Goal: Entertainment & Leisure: Consume media (video, audio)

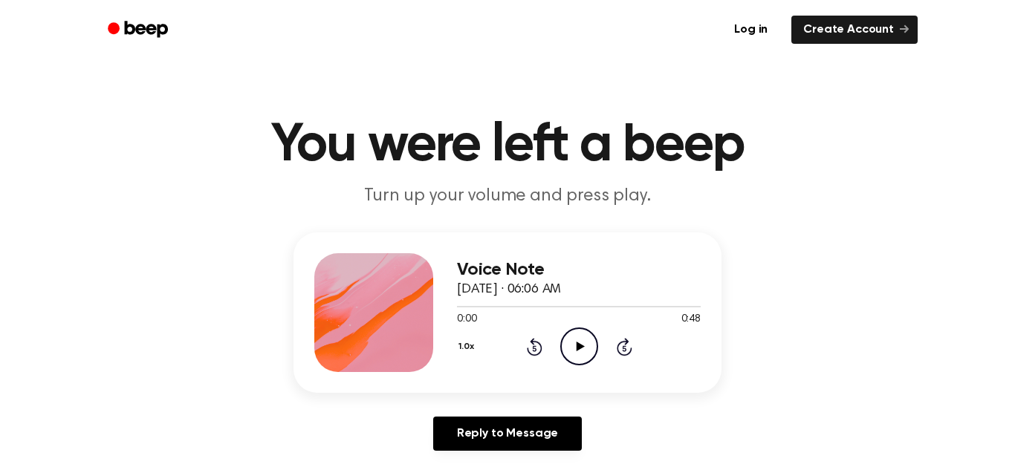
click at [579, 355] on icon "Play Audio" at bounding box center [579, 347] width 38 height 38
click at [589, 340] on icon "Pause Audio" at bounding box center [579, 347] width 38 height 38
click at [575, 357] on icon "Play Audio" at bounding box center [579, 347] width 38 height 38
click at [477, 307] on div at bounding box center [579, 306] width 244 height 1
click at [539, 351] on icon at bounding box center [535, 347] width 16 height 18
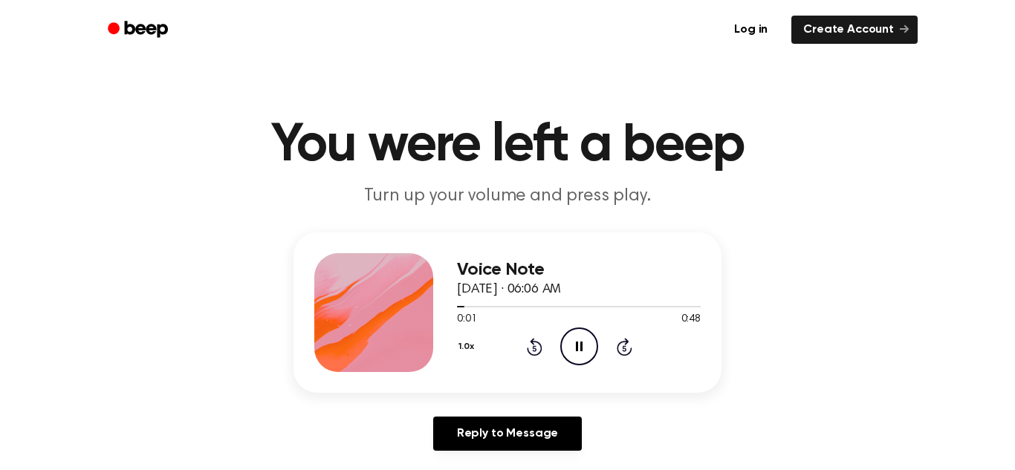
click at [534, 348] on icon at bounding box center [534, 348] width 4 height 6
click at [574, 352] on icon "Pause Audio" at bounding box center [579, 347] width 38 height 38
click at [581, 356] on icon "Play Audio" at bounding box center [579, 347] width 38 height 38
click at [576, 353] on icon "Play Audio" at bounding box center [579, 347] width 38 height 38
click at [624, 348] on icon at bounding box center [624, 348] width 4 height 6
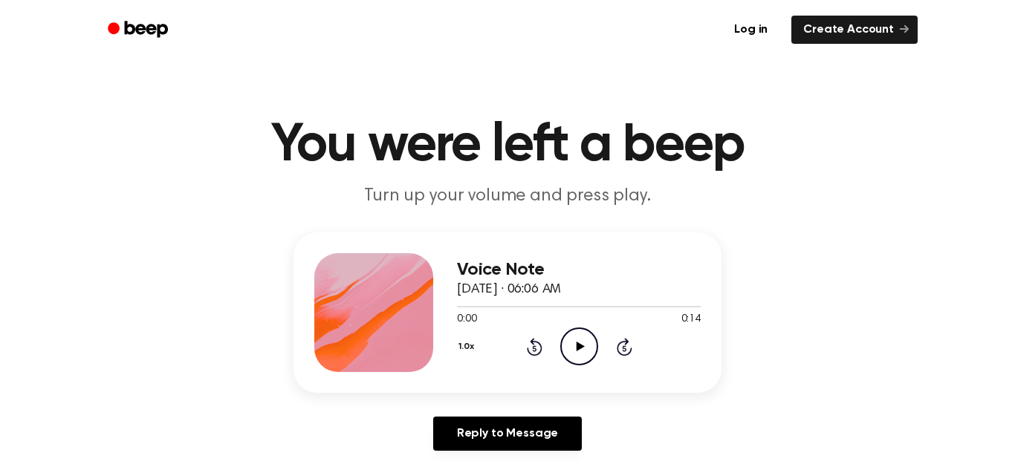
click at [582, 351] on icon "Play Audio" at bounding box center [579, 347] width 38 height 38
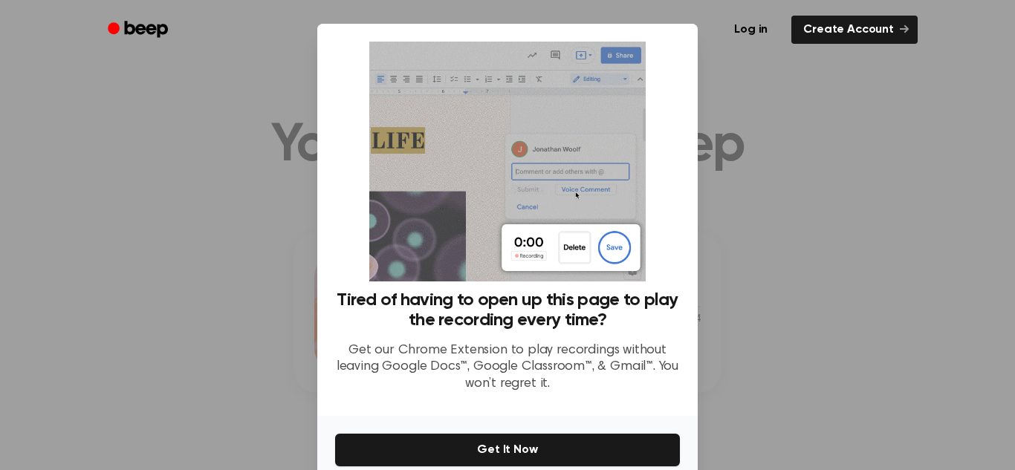
click at [791, 82] on div at bounding box center [507, 235] width 1015 height 470
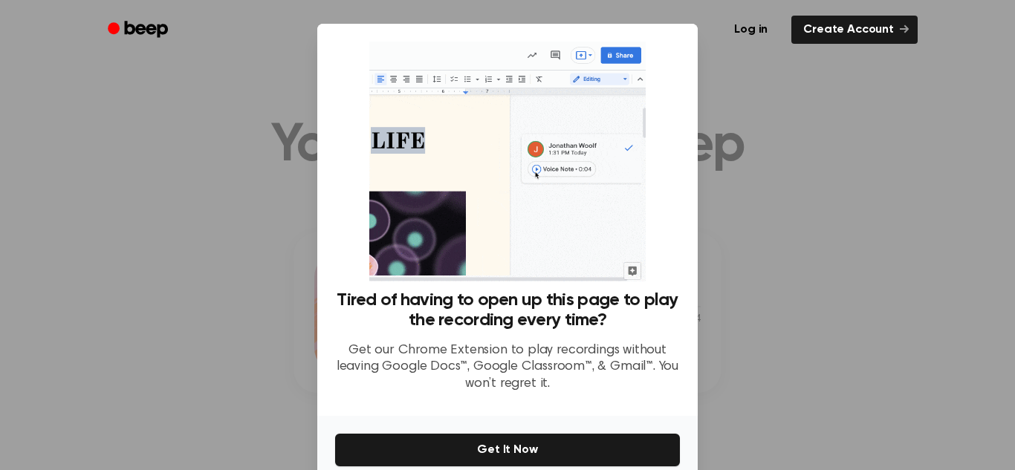
scroll to position [71, 0]
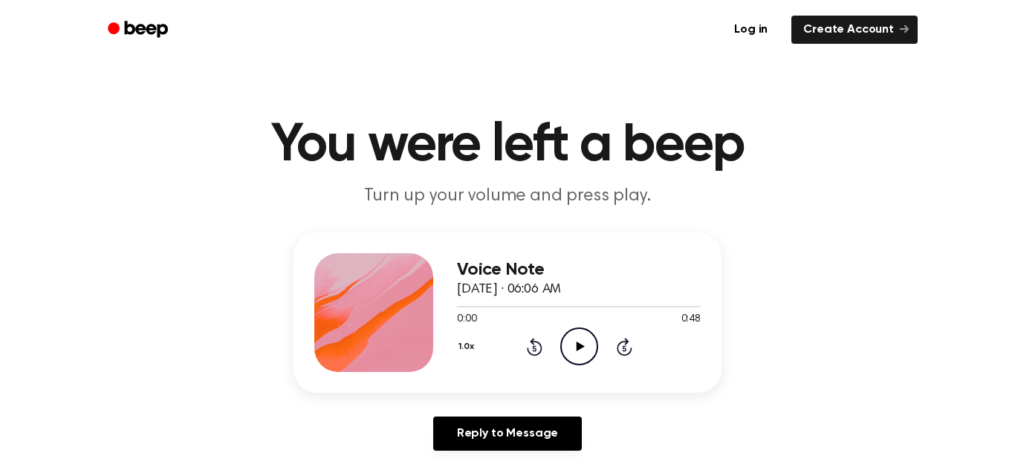
click at [578, 348] on icon at bounding box center [580, 347] width 8 height 10
click at [573, 351] on icon "Play Audio" at bounding box center [579, 347] width 38 height 38
click at [588, 347] on icon "Pause Audio" at bounding box center [579, 347] width 38 height 38
